Goal: Task Accomplishment & Management: Complete application form

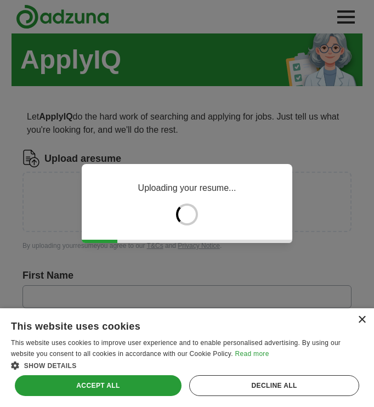
click at [364, 319] on div "×" at bounding box center [362, 320] width 8 height 8
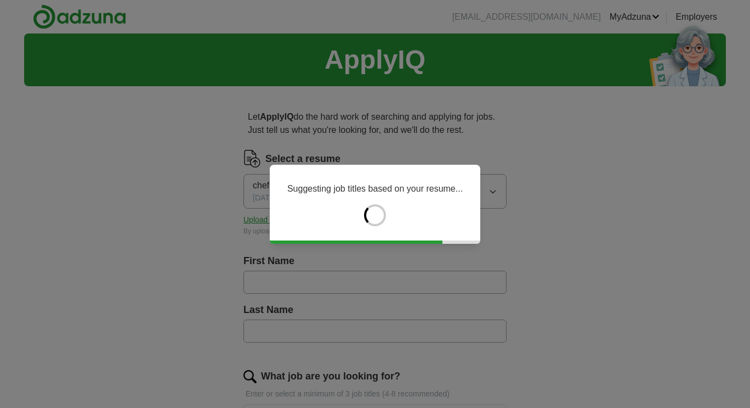
type input "******"
type input "********"
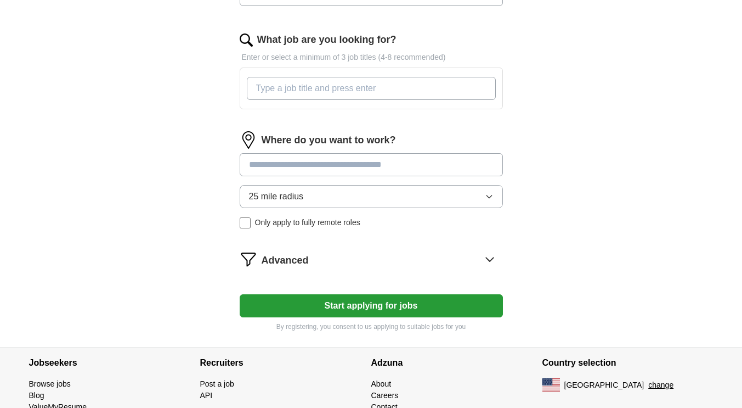
scroll to position [386, 0]
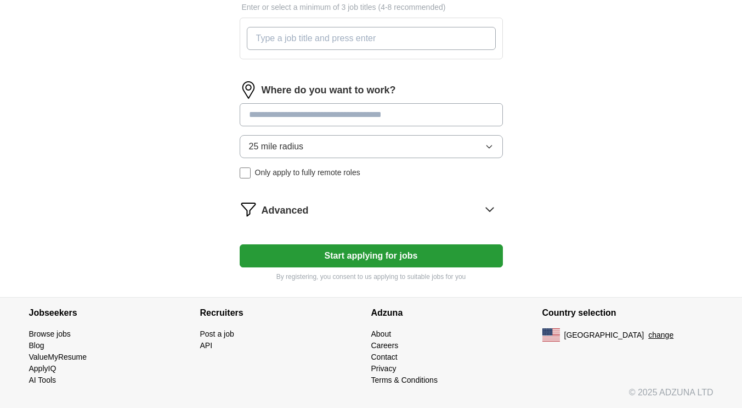
click at [385, 251] on button "Start applying for jobs" at bounding box center [371, 255] width 263 height 23
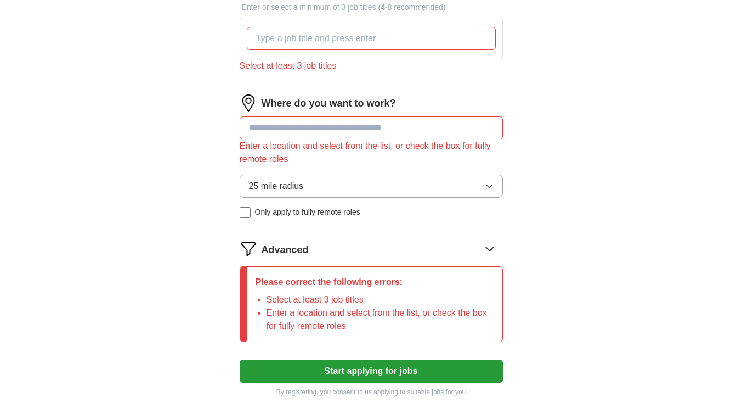
click at [492, 191] on button "25 mile radius" at bounding box center [371, 185] width 263 height 23
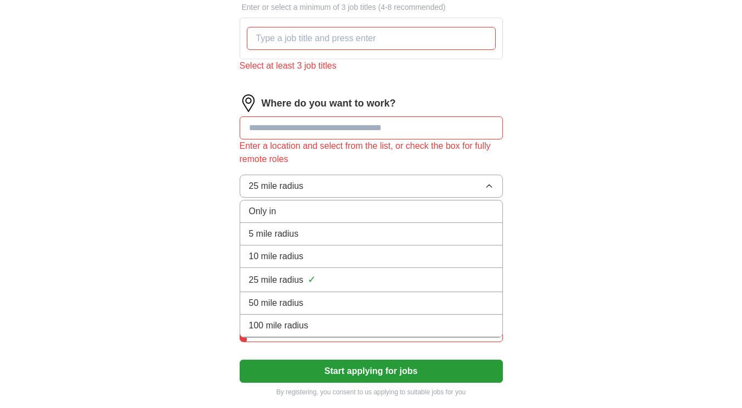
click at [492, 191] on button "25 mile radius" at bounding box center [371, 185] width 263 height 23
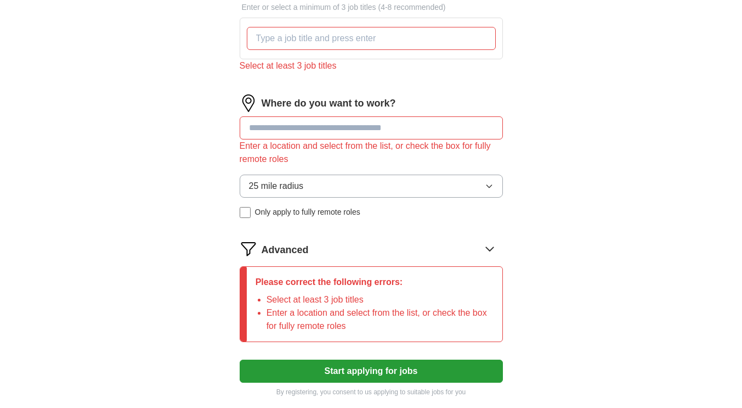
click at [418, 132] on input at bounding box center [371, 127] width 263 height 23
click at [378, 369] on button "Start applying for jobs" at bounding box center [371, 370] width 263 height 23
click at [331, 121] on input "**********" at bounding box center [371, 127] width 263 height 23
drag, startPoint x: 331, startPoint y: 121, endPoint x: 211, endPoint y: 133, distance: 120.2
click at [211, 133] on div "**********" at bounding box center [371, 60] width 351 height 703
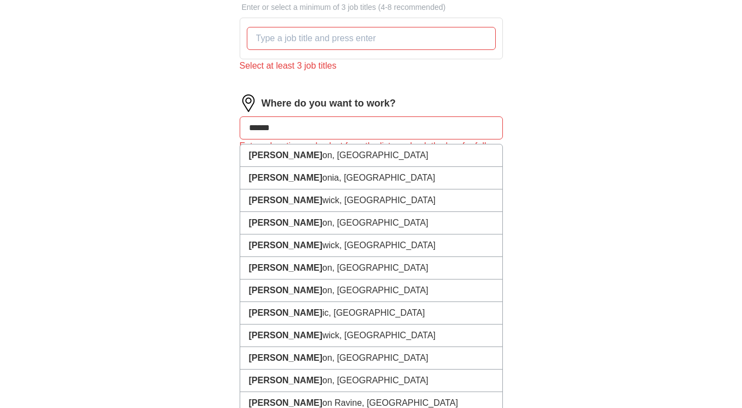
type input "******"
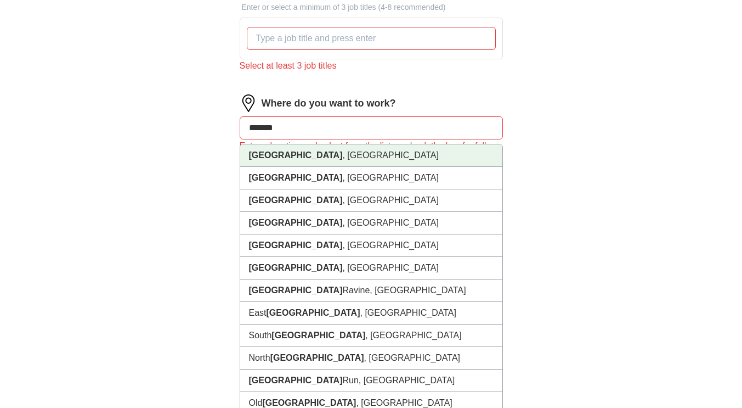
click at [267, 154] on strong "[GEOGRAPHIC_DATA]" at bounding box center [296, 154] width 94 height 9
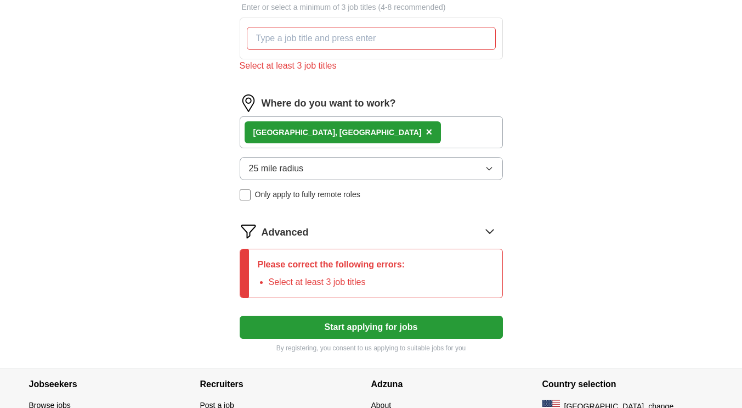
click at [333, 128] on div "[GEOGRAPHIC_DATA] , [GEOGRAPHIC_DATA] ×" at bounding box center [371, 132] width 263 height 32
click at [342, 131] on div "[GEOGRAPHIC_DATA] , [GEOGRAPHIC_DATA] ×" at bounding box center [371, 132] width 263 height 32
click at [361, 137] on div "[GEOGRAPHIC_DATA] , [GEOGRAPHIC_DATA] ×" at bounding box center [371, 132] width 263 height 32
click at [372, 335] on button "Start applying for jobs" at bounding box center [371, 326] width 263 height 23
click at [486, 227] on icon at bounding box center [490, 231] width 18 height 18
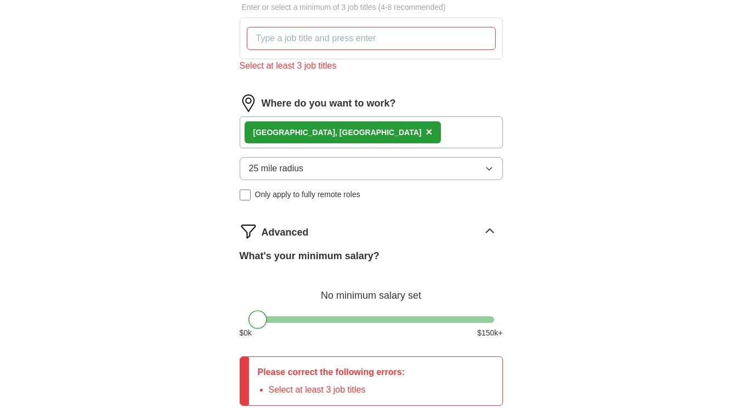
click at [486, 227] on icon at bounding box center [490, 231] width 18 height 18
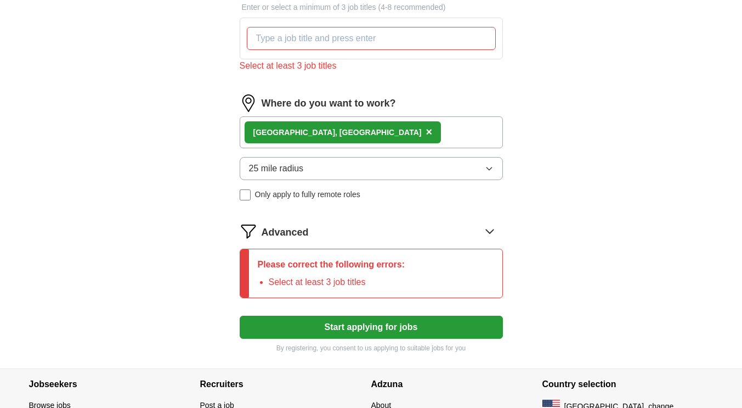
scroll to position [457, 0]
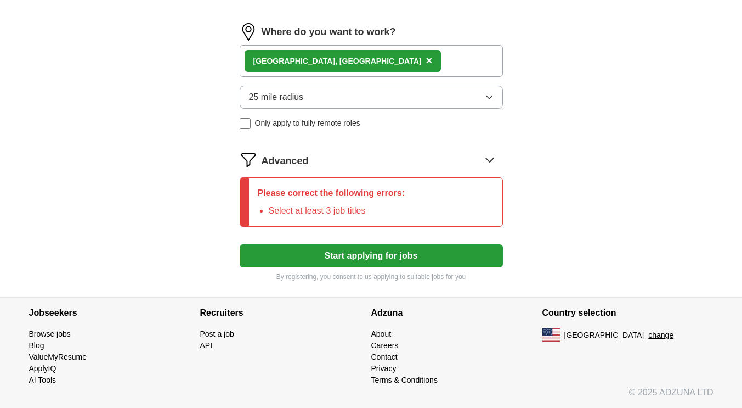
click at [481, 157] on icon at bounding box center [490, 160] width 18 height 18
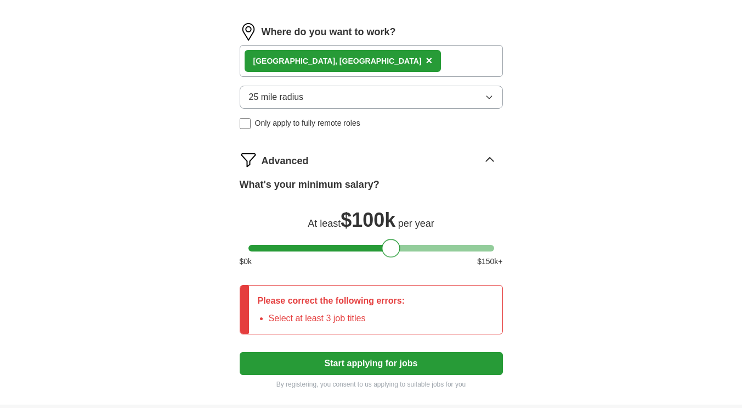
drag, startPoint x: 256, startPoint y: 249, endPoint x: 389, endPoint y: 249, distance: 132.7
click at [389, 249] on div at bounding box center [391, 248] width 19 height 19
click at [386, 371] on button "Start applying for jobs" at bounding box center [371, 363] width 263 height 23
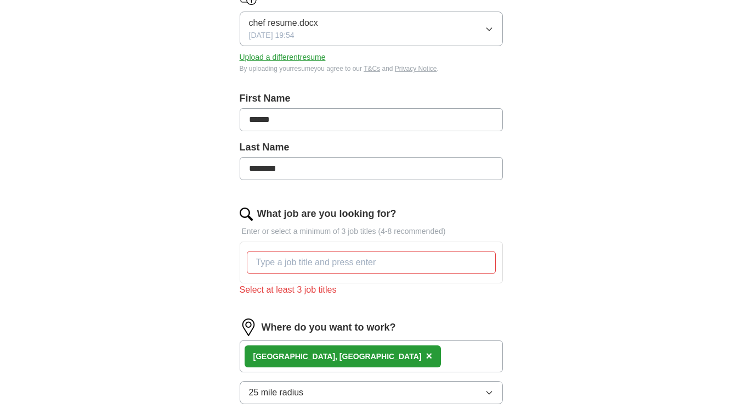
scroll to position [159, 0]
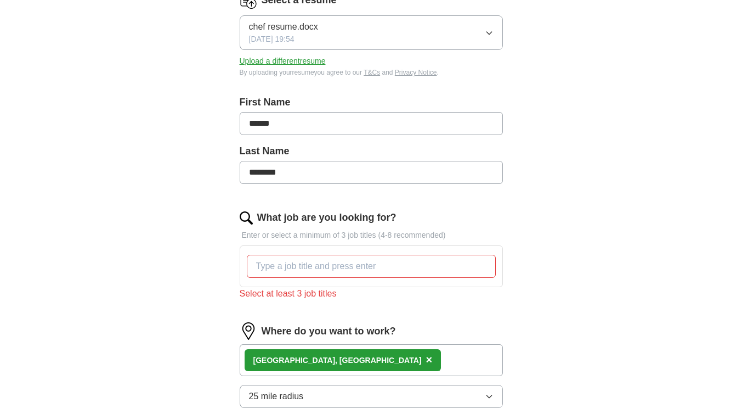
click at [380, 262] on input "What job are you looking for?" at bounding box center [371, 265] width 249 height 23
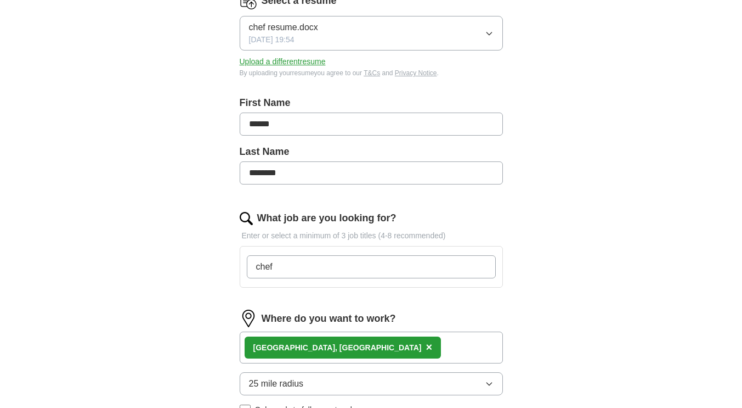
scroll to position [491, 0]
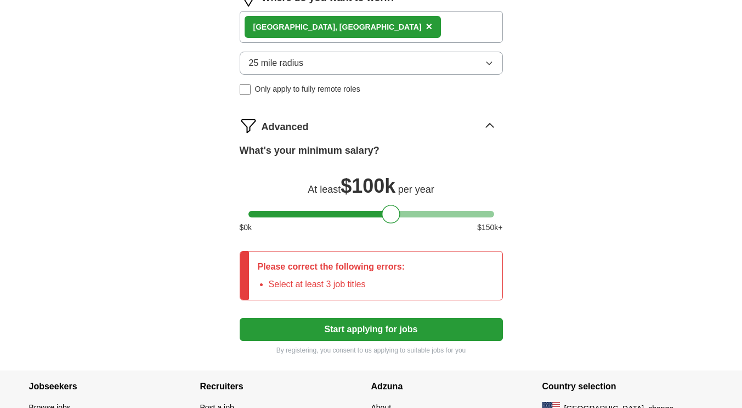
click at [375, 318] on button "Start applying for jobs" at bounding box center [371, 329] width 263 height 23
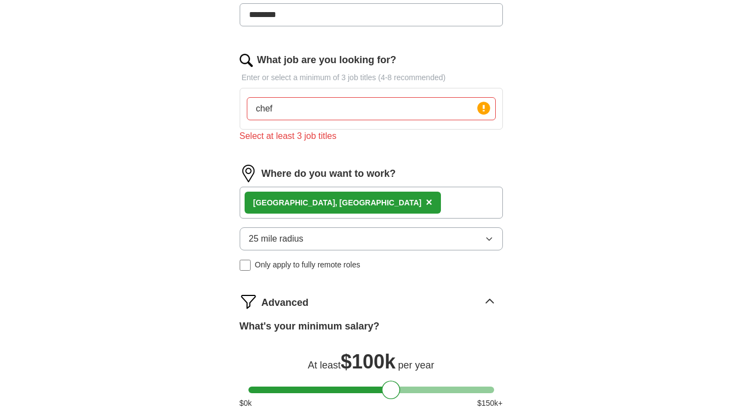
scroll to position [238, 0]
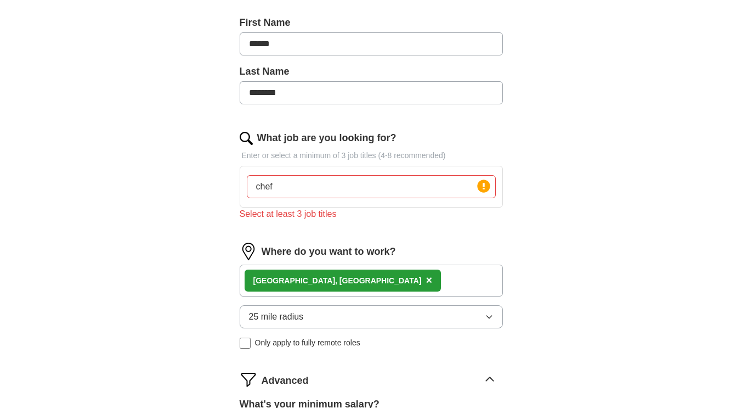
click at [325, 180] on input "chef" at bounding box center [371, 186] width 249 height 23
type input "c"
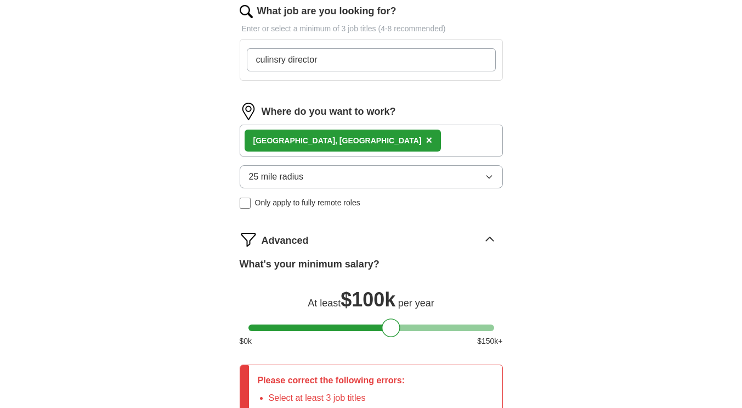
scroll to position [361, 0]
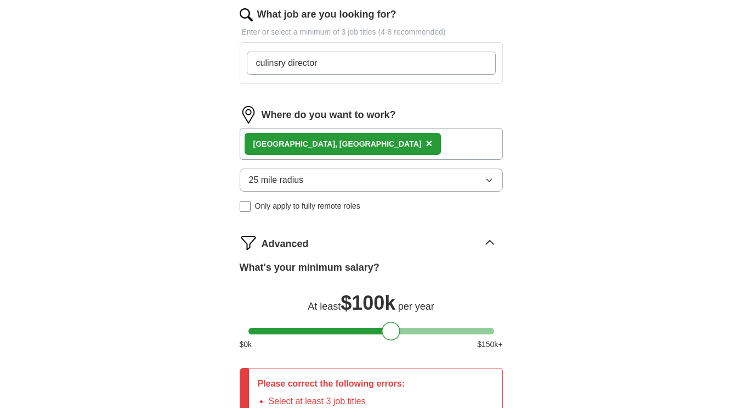
drag, startPoint x: 322, startPoint y: 72, endPoint x: 216, endPoint y: 72, distance: 107.0
click at [216, 72] on div "Let ApplyIQ do the hard work of searching and applying for jobs. Just tell us w…" at bounding box center [371, 110] width 351 height 754
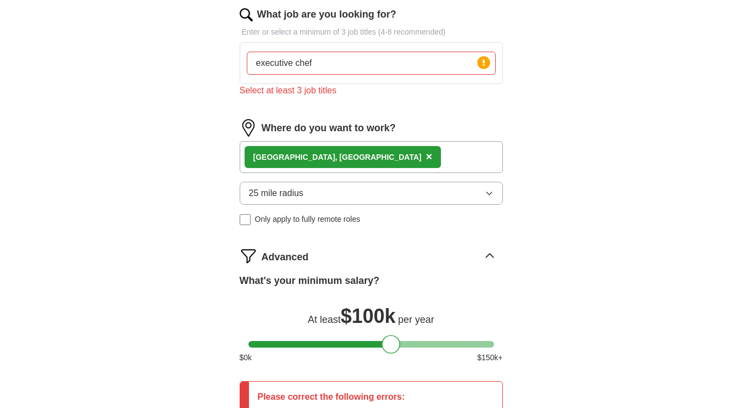
click at [578, 173] on div "ApplyIQ Let ApplyIQ do the hard work of searching and applying for jobs. Just t…" at bounding box center [371, 86] width 702 height 828
click at [283, 90] on div "Select at least 3 job titles" at bounding box center [371, 90] width 263 height 13
click at [361, 58] on input "executive chef" at bounding box center [371, 63] width 249 height 23
click at [296, 61] on input "executive chef" at bounding box center [371, 63] width 249 height 23
click at [314, 64] on input "executive chef" at bounding box center [371, 63] width 249 height 23
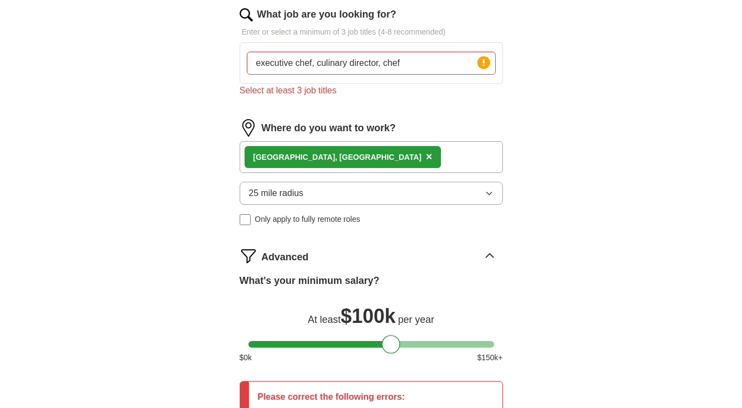
type input "executive chef, culinary director, chef"
click at [554, 157] on div "ApplyIQ Let ApplyIQ do the hard work of searching and applying for jobs. Just t…" at bounding box center [371, 86] width 702 height 828
click at [488, 67] on icon at bounding box center [483, 62] width 15 height 15
click at [487, 63] on circle at bounding box center [483, 62] width 13 height 13
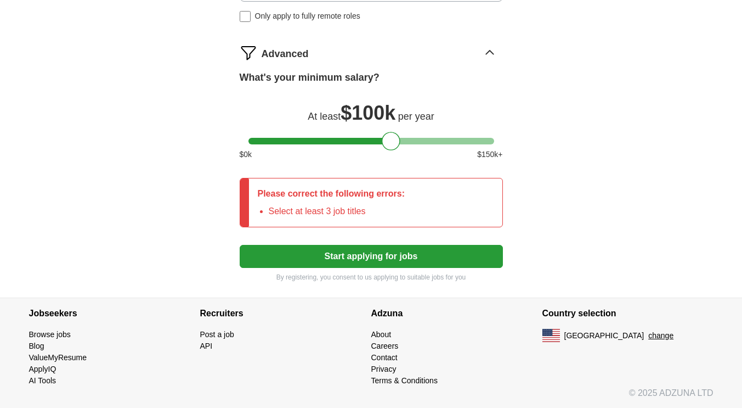
scroll to position [565, 0]
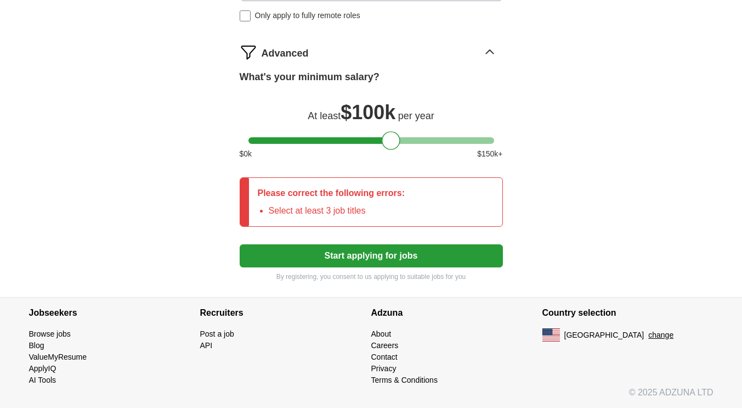
click at [415, 250] on button "Start applying for jobs" at bounding box center [371, 255] width 263 height 23
click at [384, 258] on button "Start applying for jobs" at bounding box center [371, 255] width 263 height 23
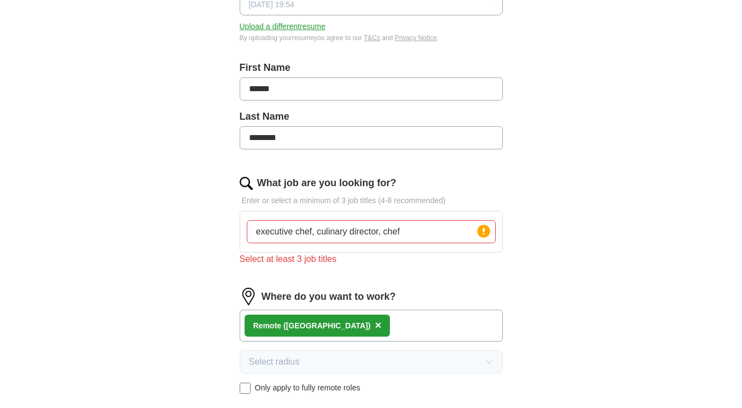
scroll to position [212, 0]
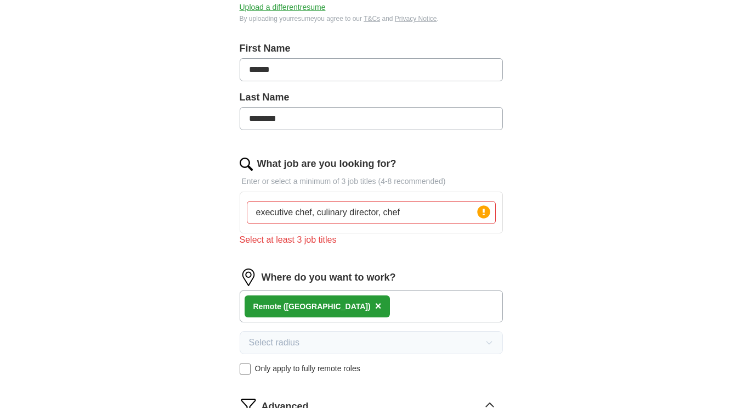
drag, startPoint x: 410, startPoint y: 215, endPoint x: 213, endPoint y: 229, distance: 197.4
click at [213, 229] on div "Let ApplyIQ do the hard work of searching and applying for jobs. Just tell us w…" at bounding box center [371, 266] width 351 height 767
click at [247, 358] on div "Select radius Only apply to fully remote roles" at bounding box center [371, 352] width 263 height 43
click at [375, 303] on span "×" at bounding box center [378, 305] width 7 height 12
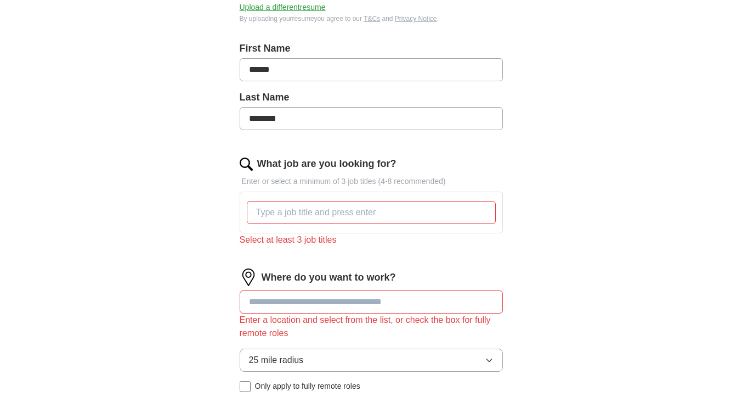
click at [305, 303] on input at bounding box center [371, 301] width 263 height 23
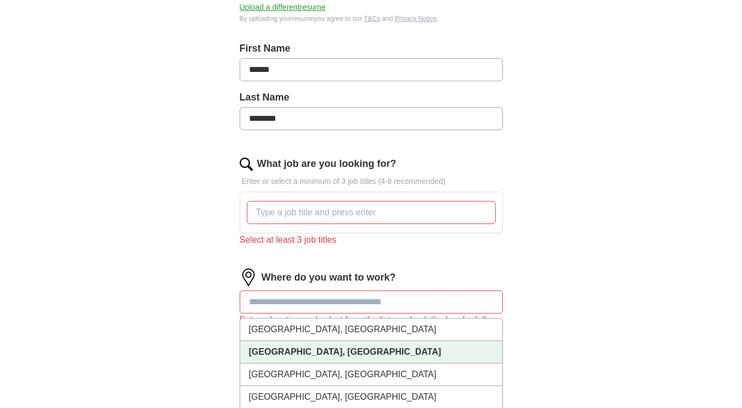
click at [315, 354] on li "[GEOGRAPHIC_DATA], [GEOGRAPHIC_DATA]" at bounding box center [371, 352] width 262 height 22
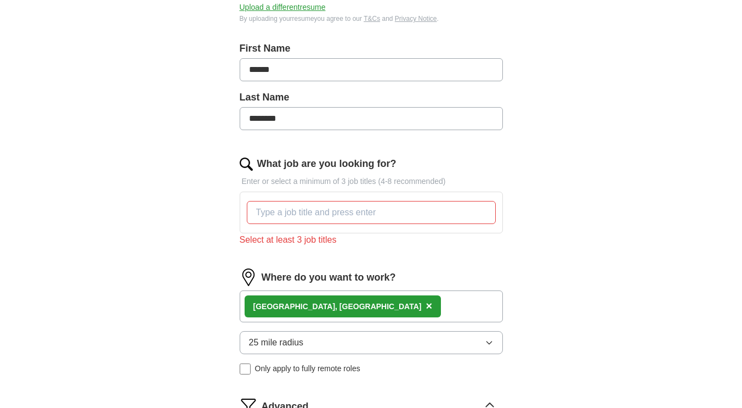
click at [452, 251] on div "What job are you looking for? Enter or select a minimum of 3 job titles (4-8 re…" at bounding box center [371, 205] width 263 height 99
click at [595, 290] on div "ApplyIQ Let ApplyIQ do the hard work of searching and applying for jobs. Just t…" at bounding box center [371, 235] width 702 height 828
click at [495, 340] on button "25 mile radius" at bounding box center [371, 342] width 263 height 23
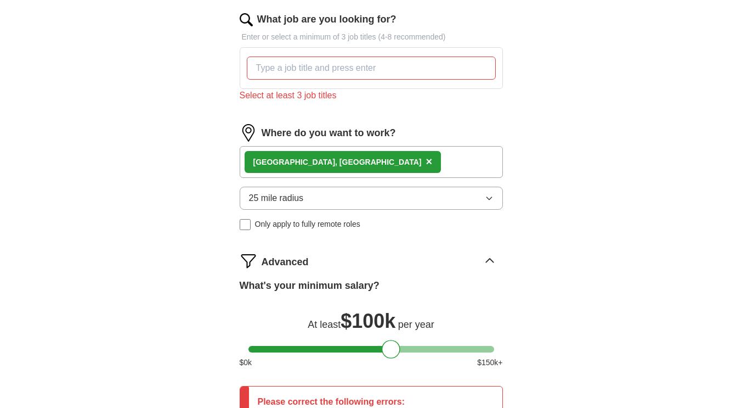
scroll to position [380, 0]
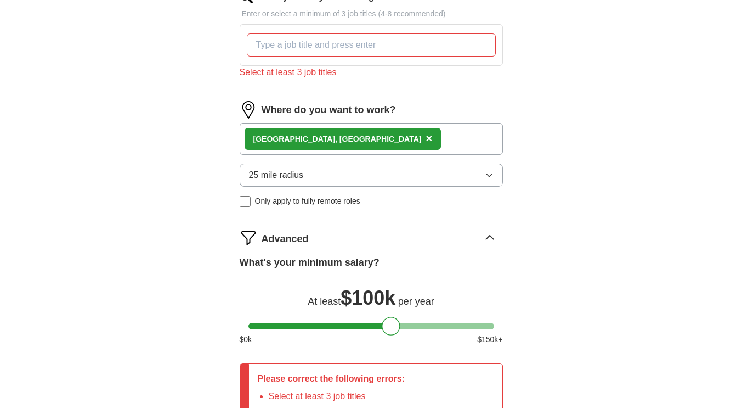
click at [482, 176] on button "25 mile radius" at bounding box center [371, 174] width 263 height 23
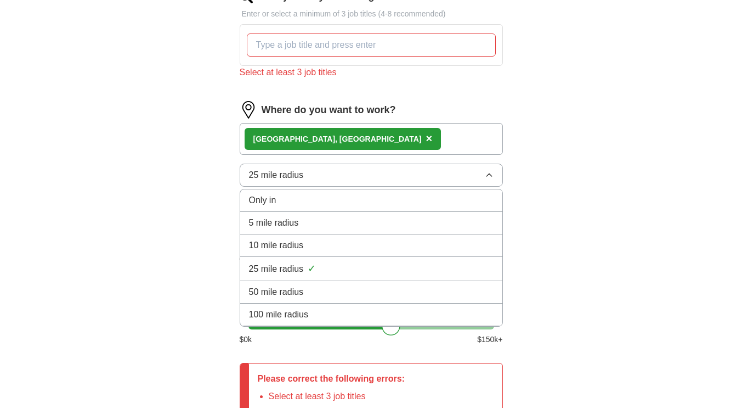
click at [355, 286] on div "50 mile radius" at bounding box center [371, 291] width 245 height 13
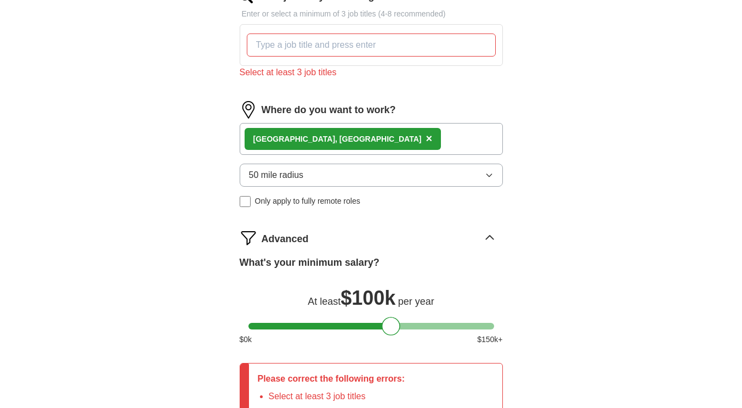
click at [610, 199] on div "ApplyIQ Let ApplyIQ do the hard work of searching and applying for jobs. Just t…" at bounding box center [371, 68] width 702 height 828
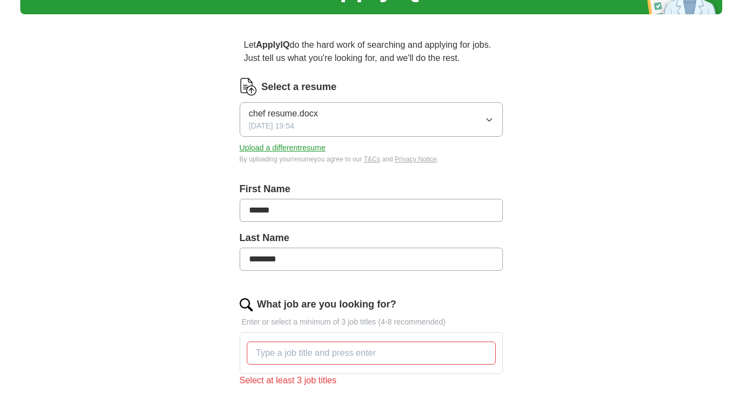
scroll to position [70, 0]
